Goal: Check status: Check status

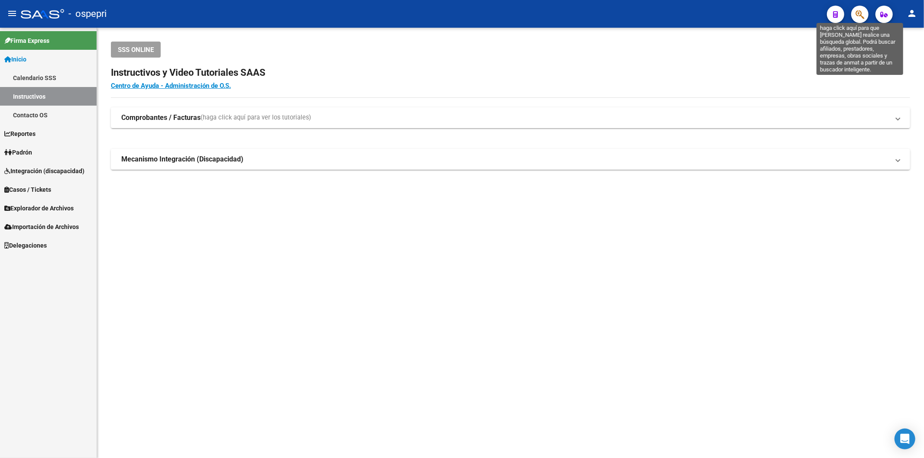
click at [863, 13] on icon "button" at bounding box center [860, 15] width 9 height 10
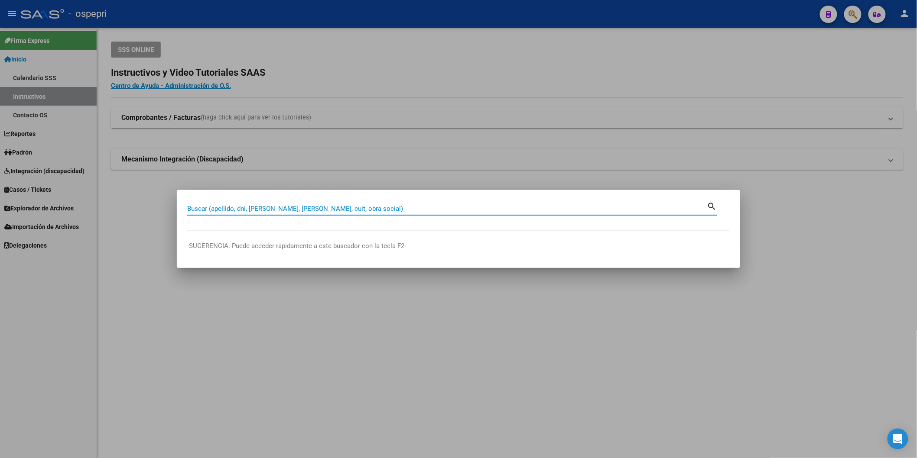
click at [377, 207] on input "Buscar (apellido, dni, [PERSON_NAME], [PERSON_NAME], cuit, obra social)" at bounding box center [447, 209] width 520 height 8
paste input "36669023"
type input "36669023"
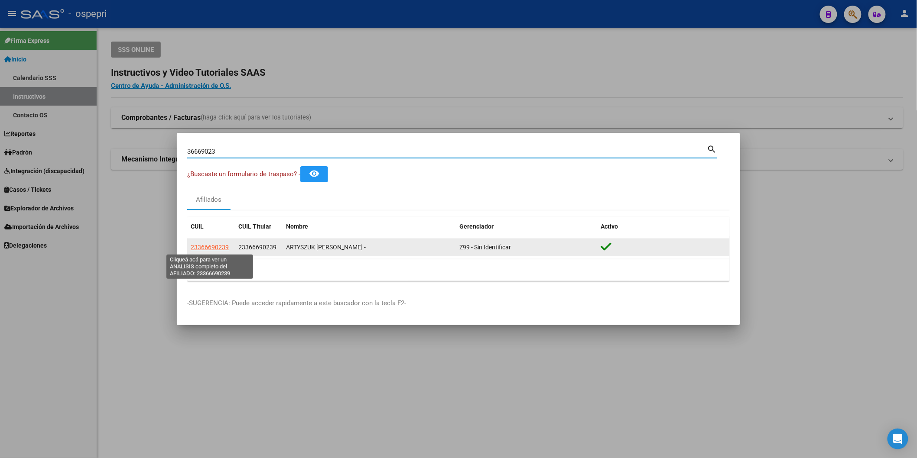
click at [217, 247] on span "23366690239" at bounding box center [210, 247] width 38 height 7
type textarea "23366690239"
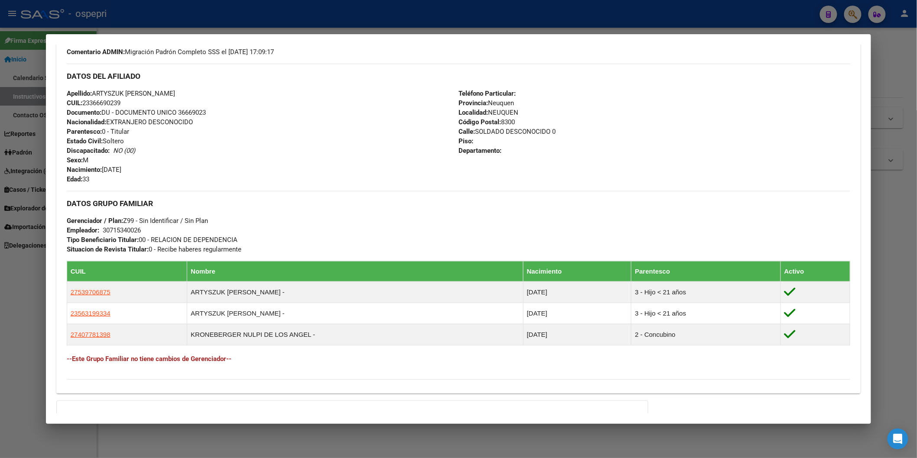
scroll to position [363, 0]
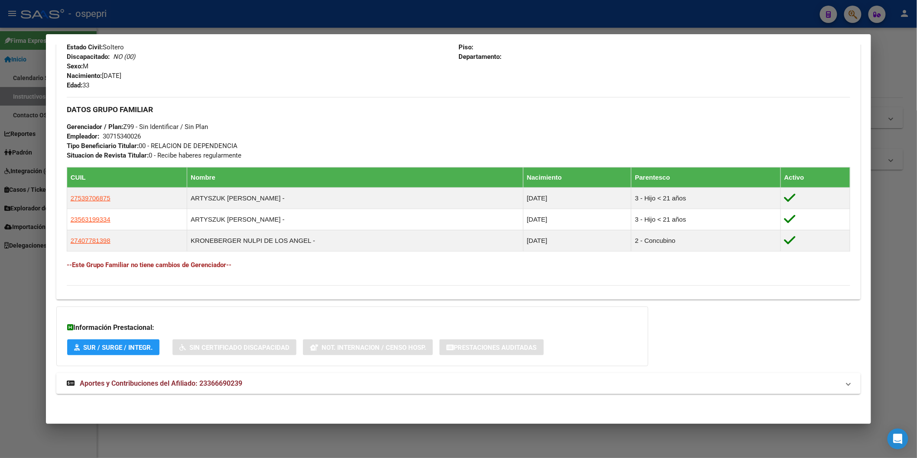
click at [195, 384] on span "Aportes y Contribuciones del Afiliado: 23366690239" at bounding box center [161, 384] width 162 height 8
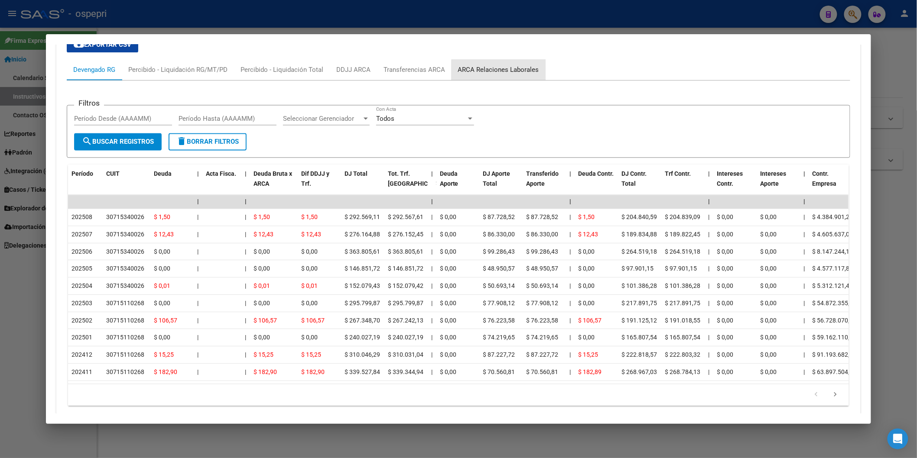
click at [502, 74] on div "ARCA Relaciones Laborales" at bounding box center [498, 70] width 81 height 10
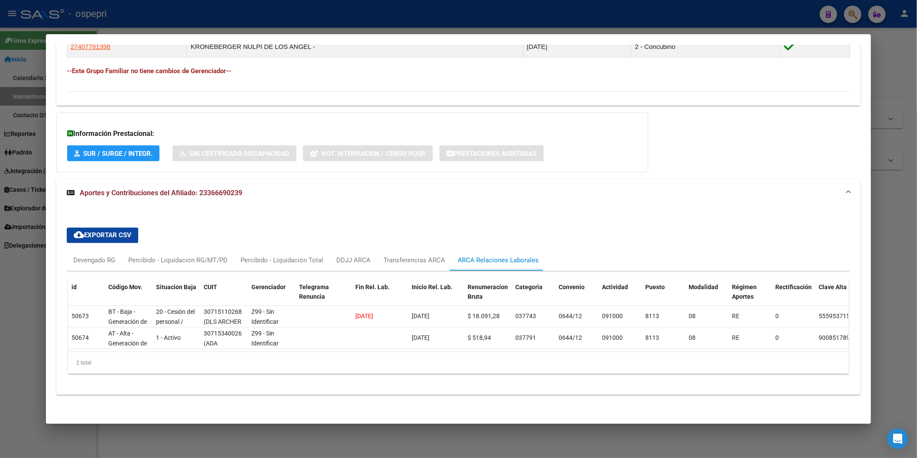
scroll to position [565, 0]
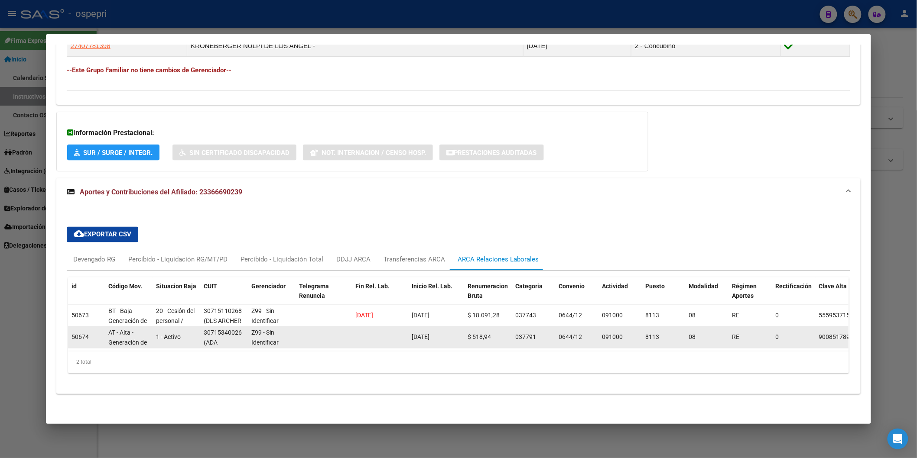
click at [215, 336] on div "30715340026 (ADA ARGENTINA S.R.L)" at bounding box center [224, 337] width 41 height 18
click at [208, 340] on span "(ADA ARGENTINA S.R.L)" at bounding box center [220, 353] width 33 height 27
click at [400, 328] on datatable-body-cell at bounding box center [380, 337] width 56 height 21
